Goal: Use online tool/utility: Use online tool/utility

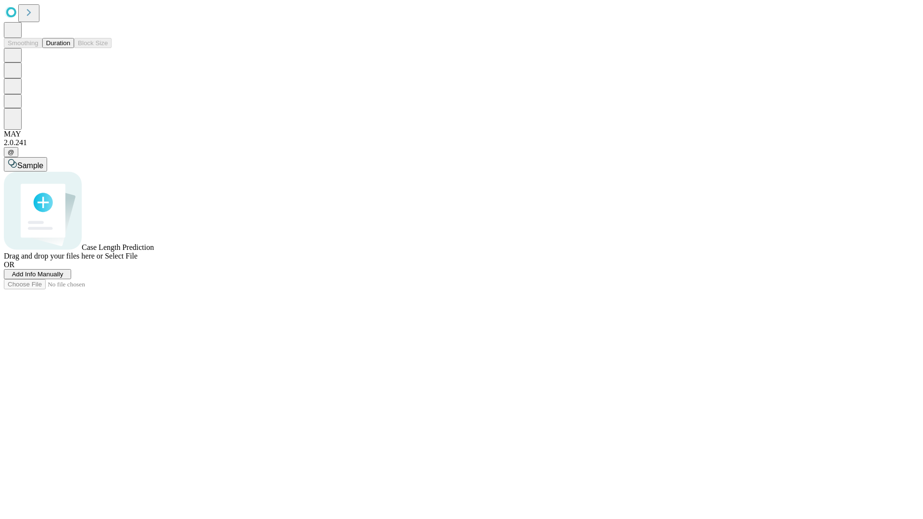
click at [70, 48] on button "Duration" at bounding box center [58, 43] width 32 height 10
click at [43, 161] on span "Sample" at bounding box center [30, 165] width 26 height 8
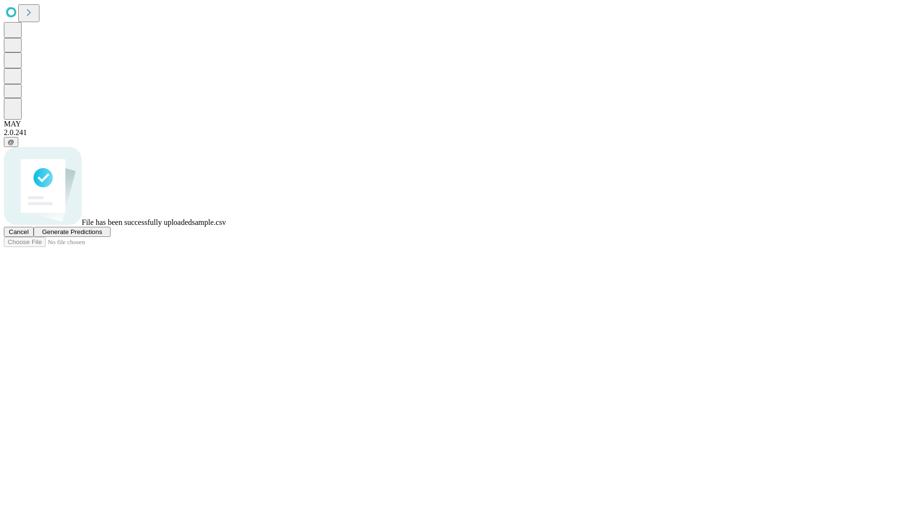
click at [102, 235] on span "Generate Predictions" at bounding box center [72, 231] width 60 height 7
